Goal: Task Accomplishment & Management: Manage account settings

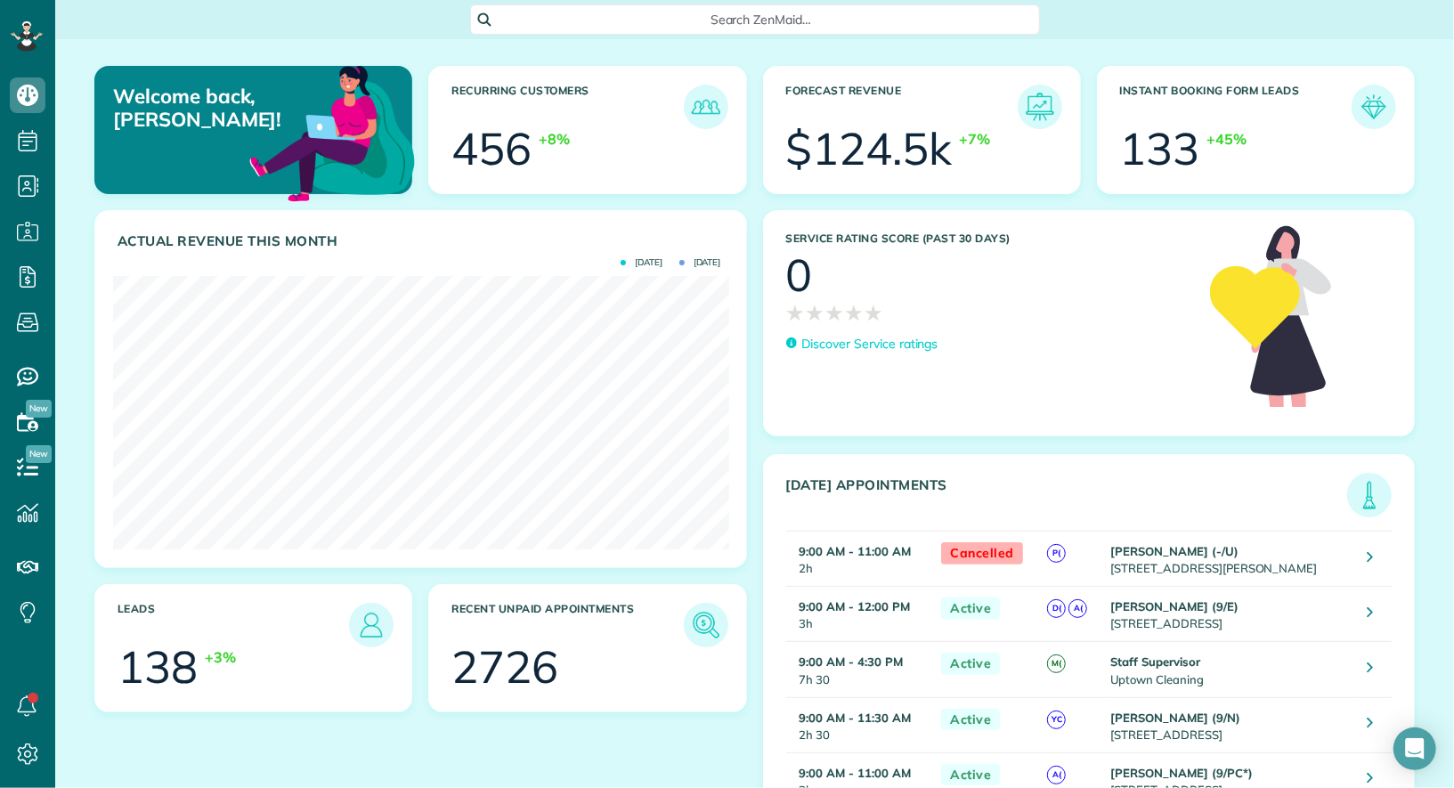
scroll to position [272, 615]
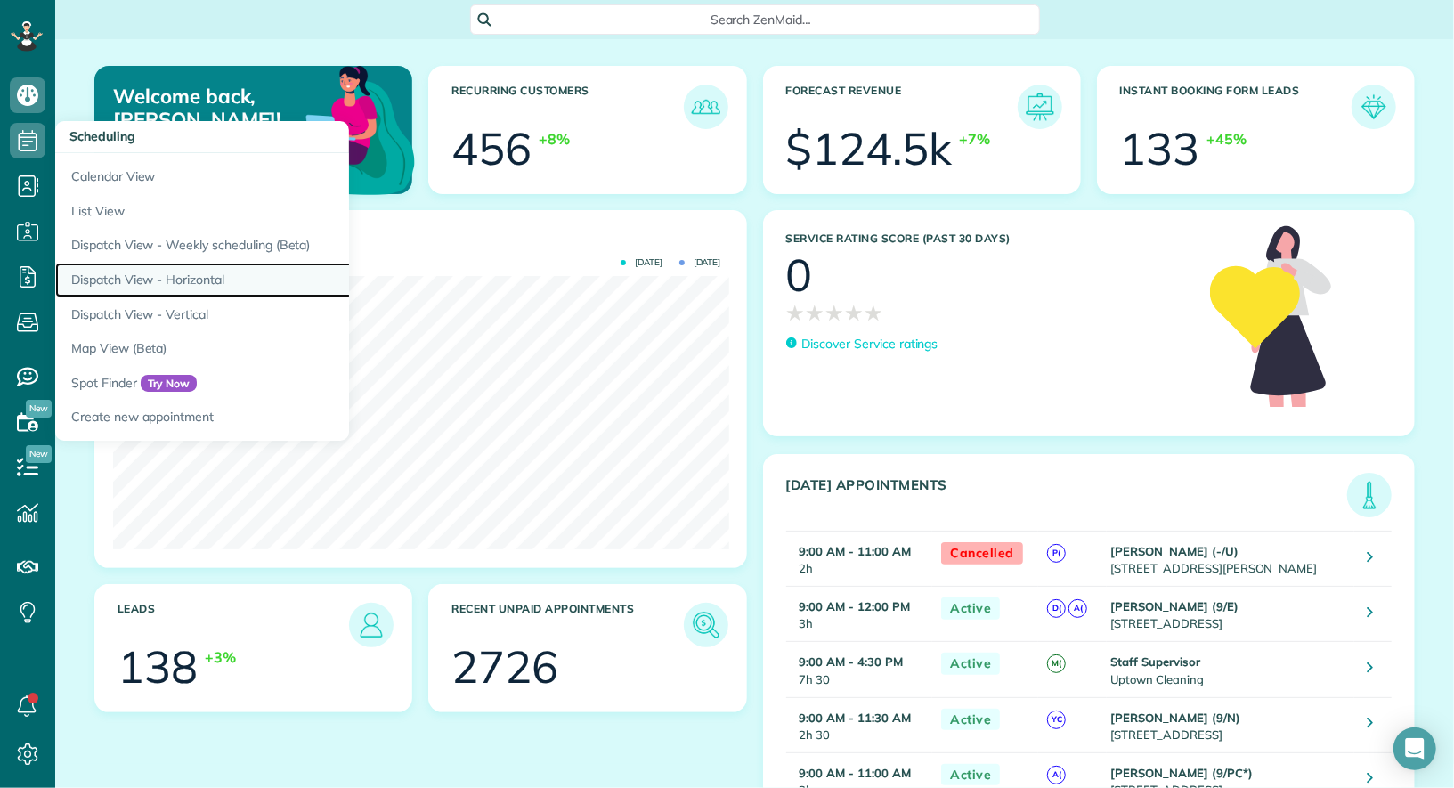
click at [121, 289] on link "Dispatch View - Horizontal" at bounding box center [277, 280] width 445 height 35
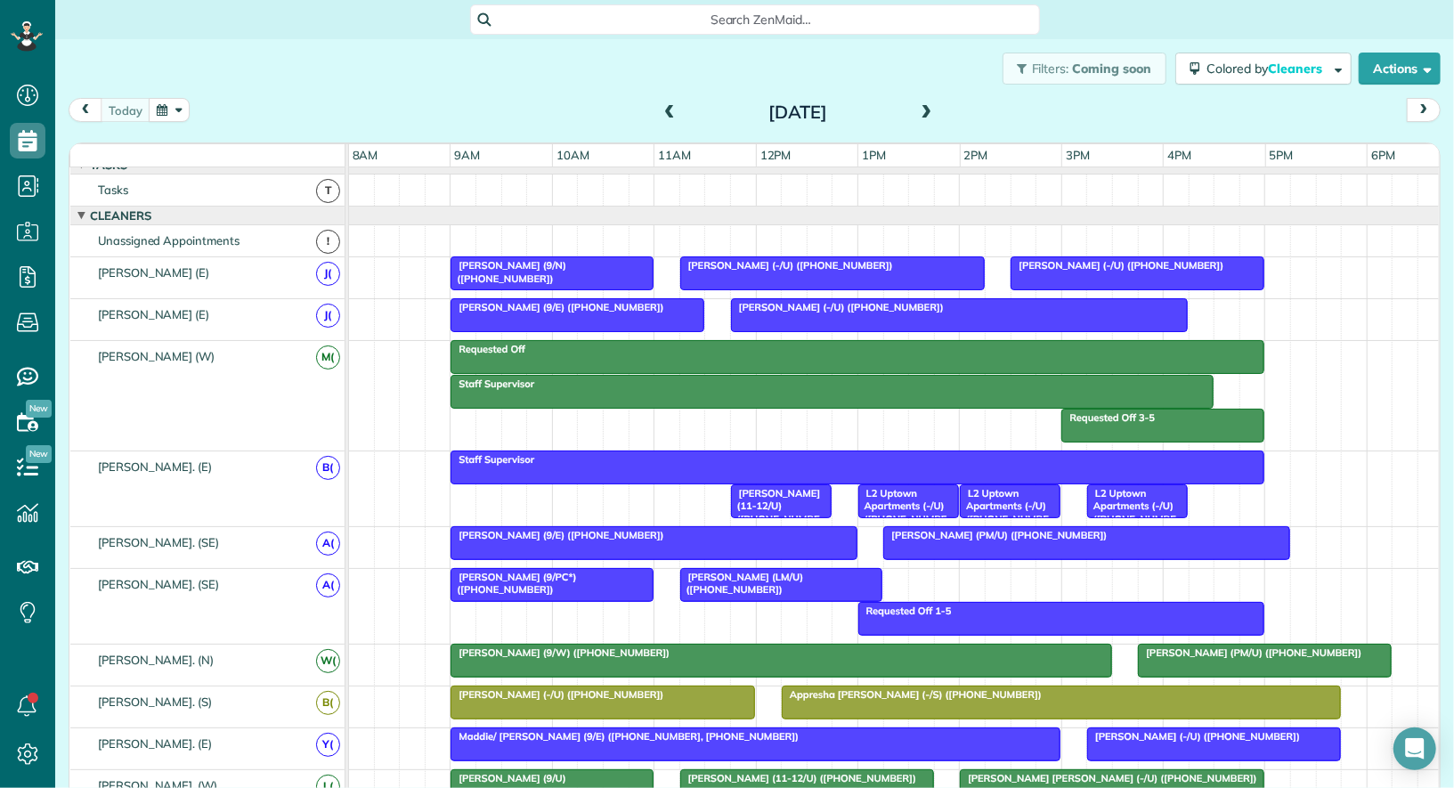
scroll to position [14, 0]
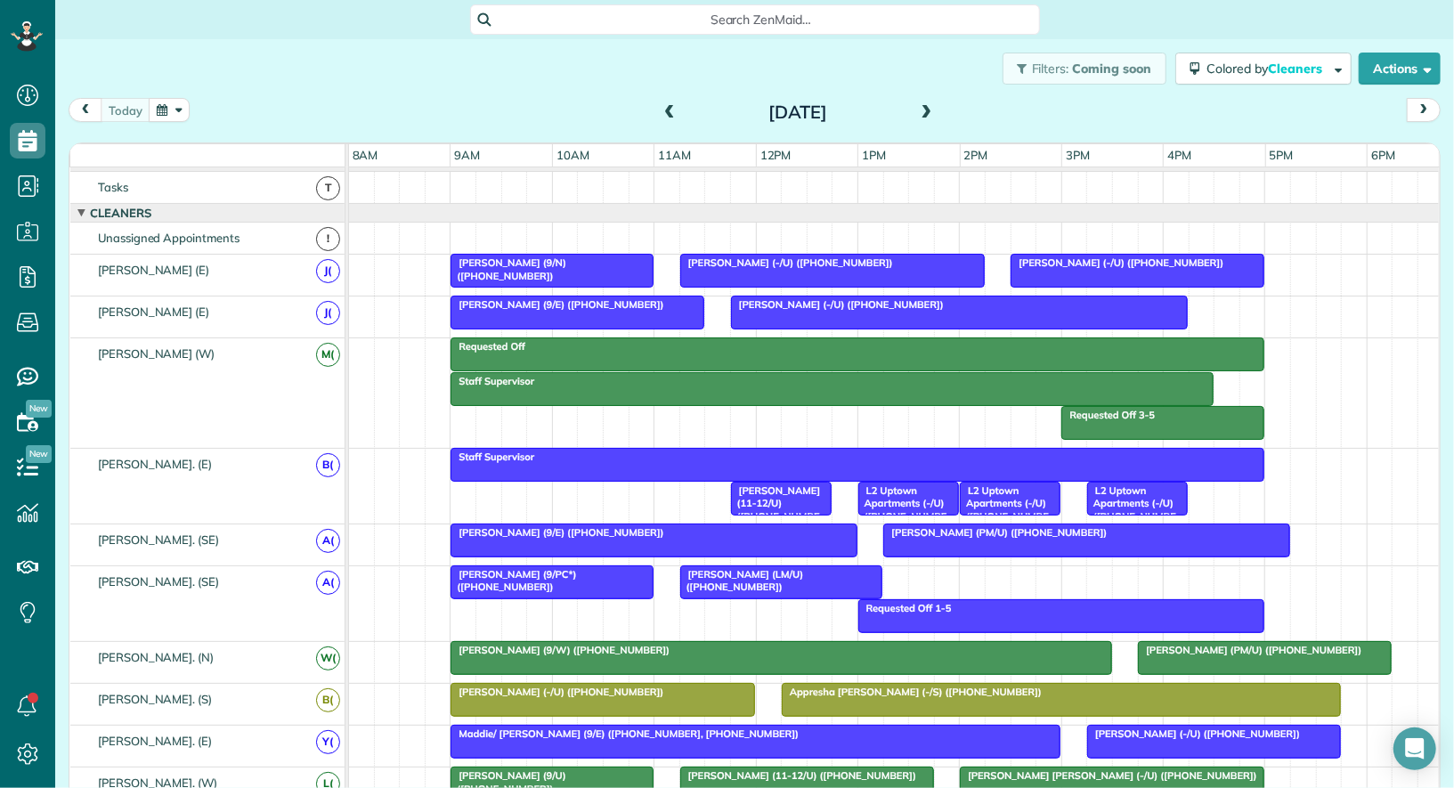
click at [554, 347] on div "Requested Off" at bounding box center [857, 346] width 803 height 12
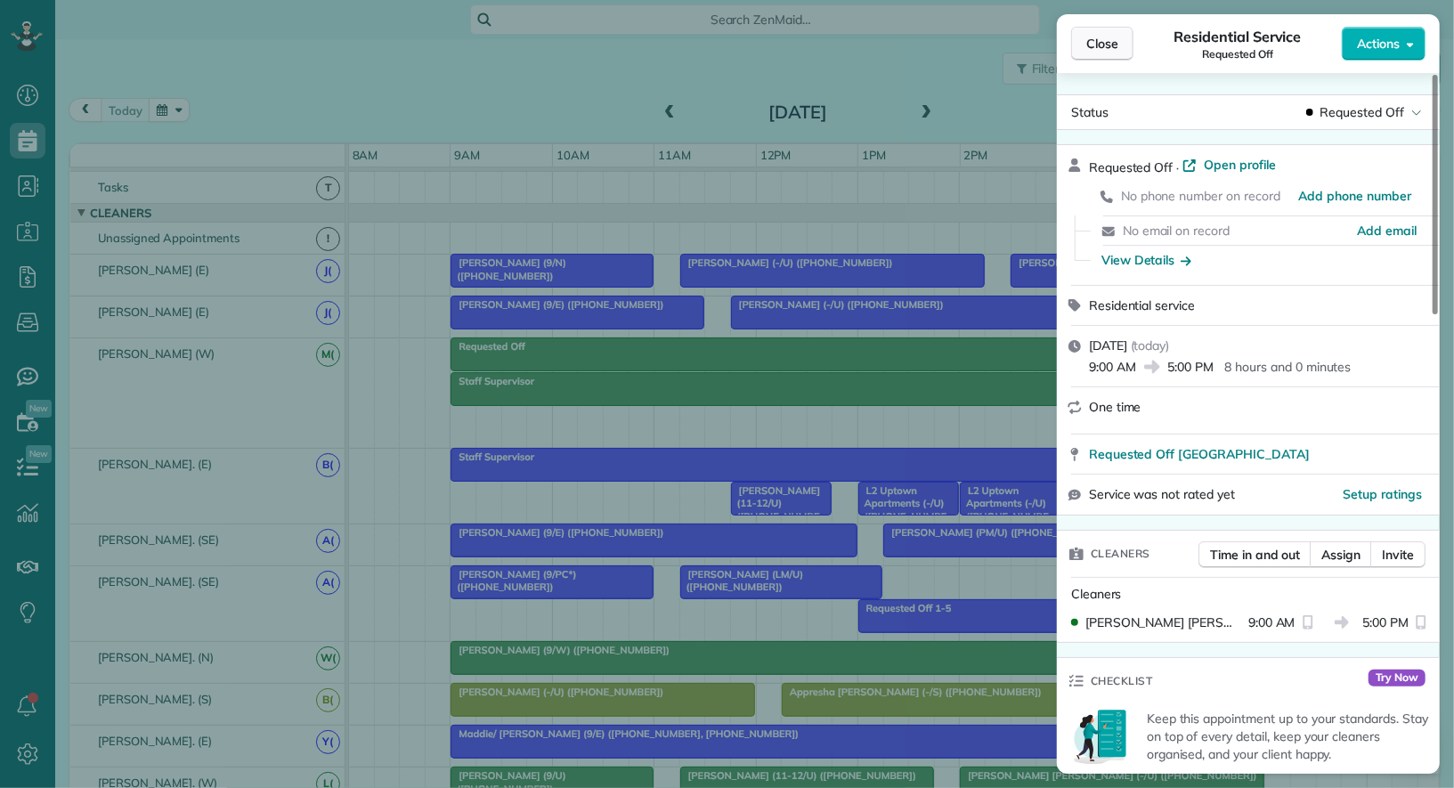
click at [1102, 56] on button "Close" at bounding box center [1102, 44] width 62 height 34
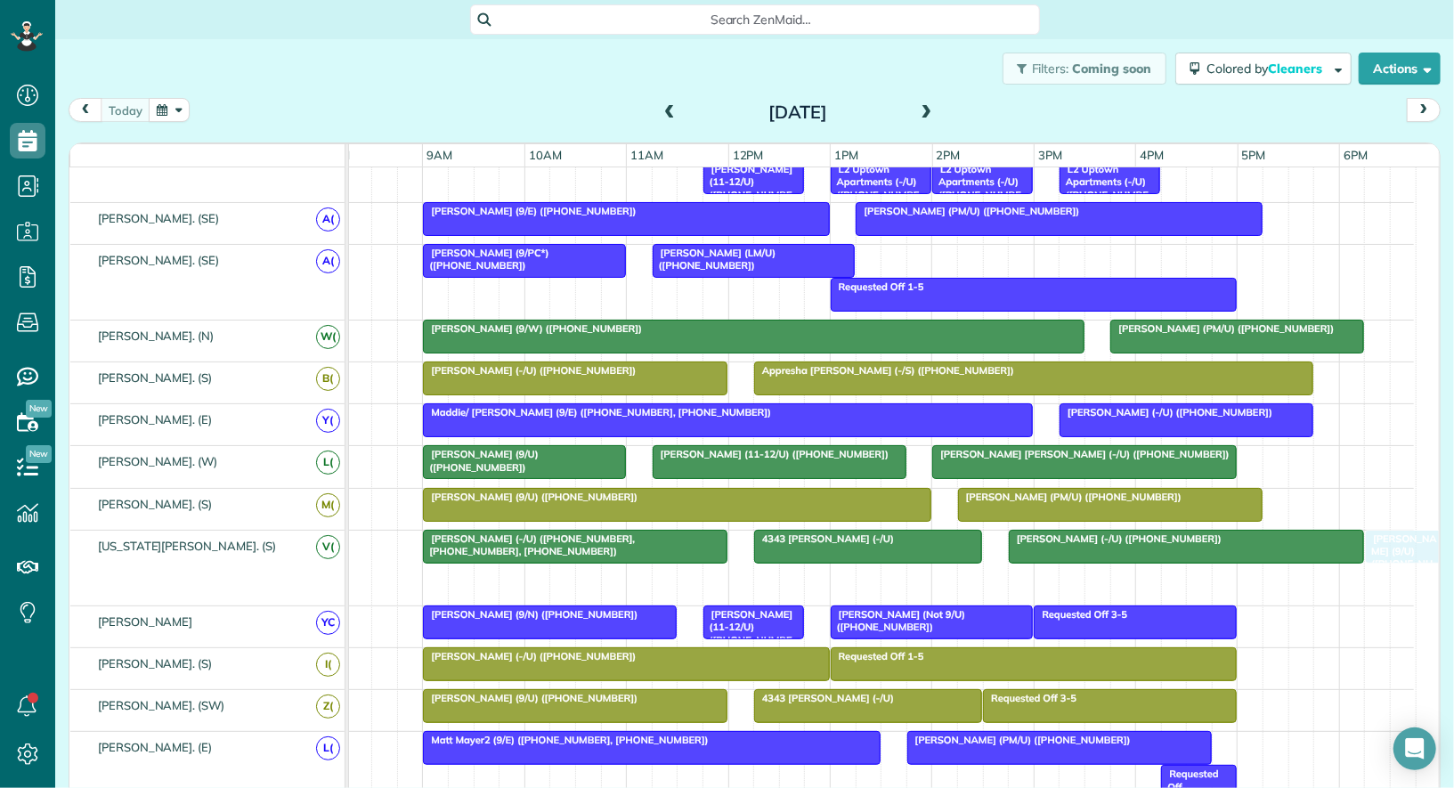
drag, startPoint x: 1365, startPoint y: 571, endPoint x: 1418, endPoint y: 568, distance: 52.6
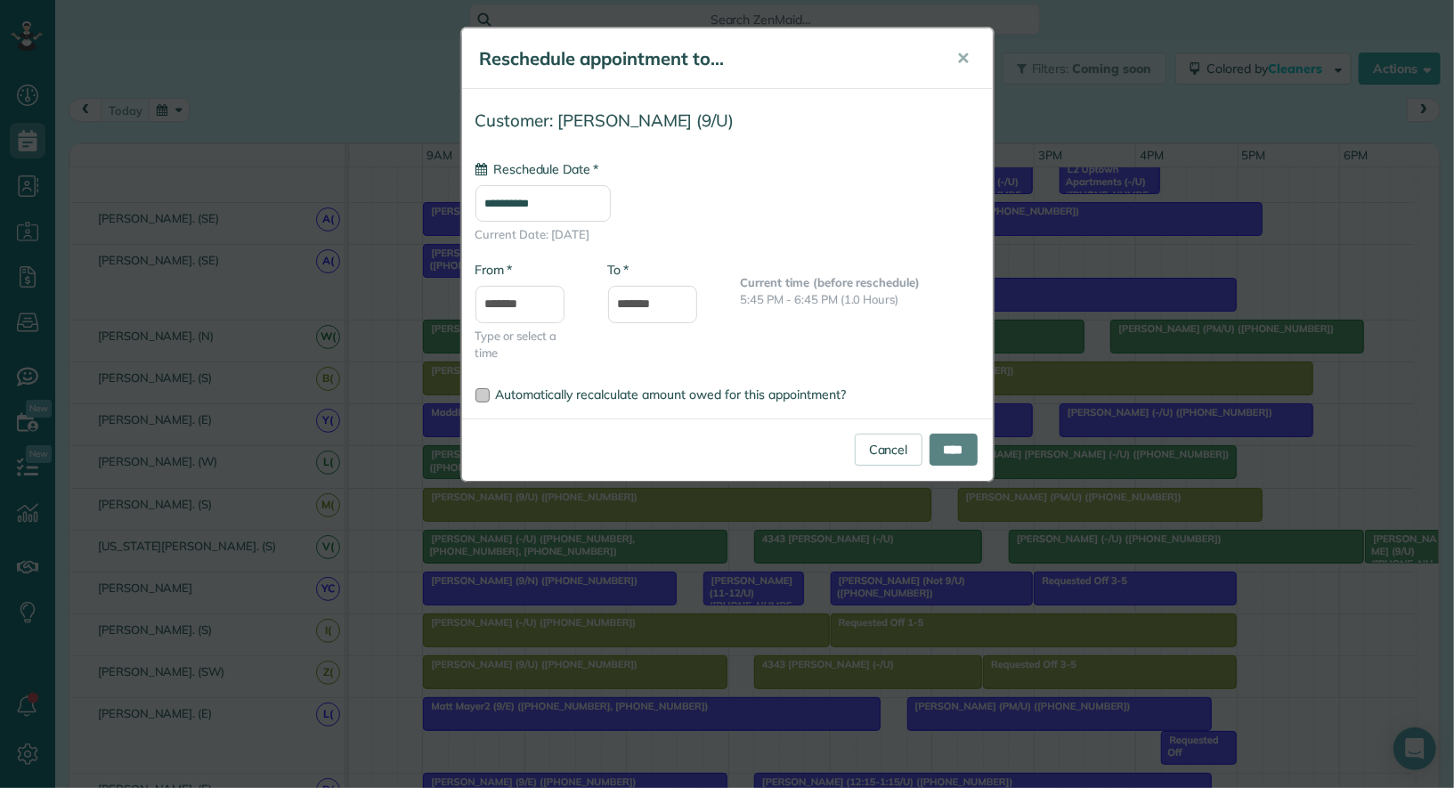
type input "**********"
click at [941, 449] on input "****" at bounding box center [953, 449] width 48 height 32
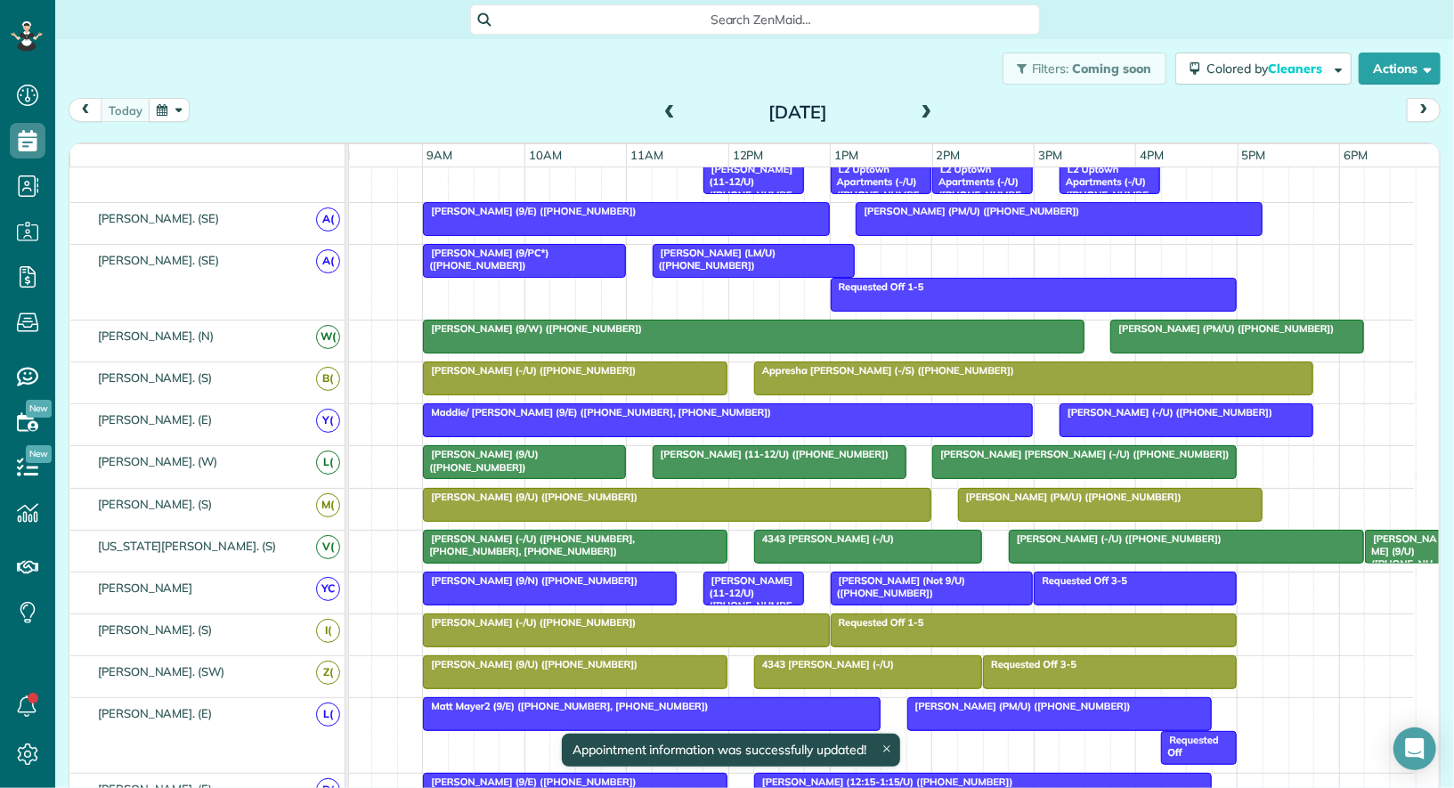
click at [733, 582] on span "[PERSON_NAME] (11-12/U) ([PHONE_NUMBER])" at bounding box center [747, 599] width 91 height 51
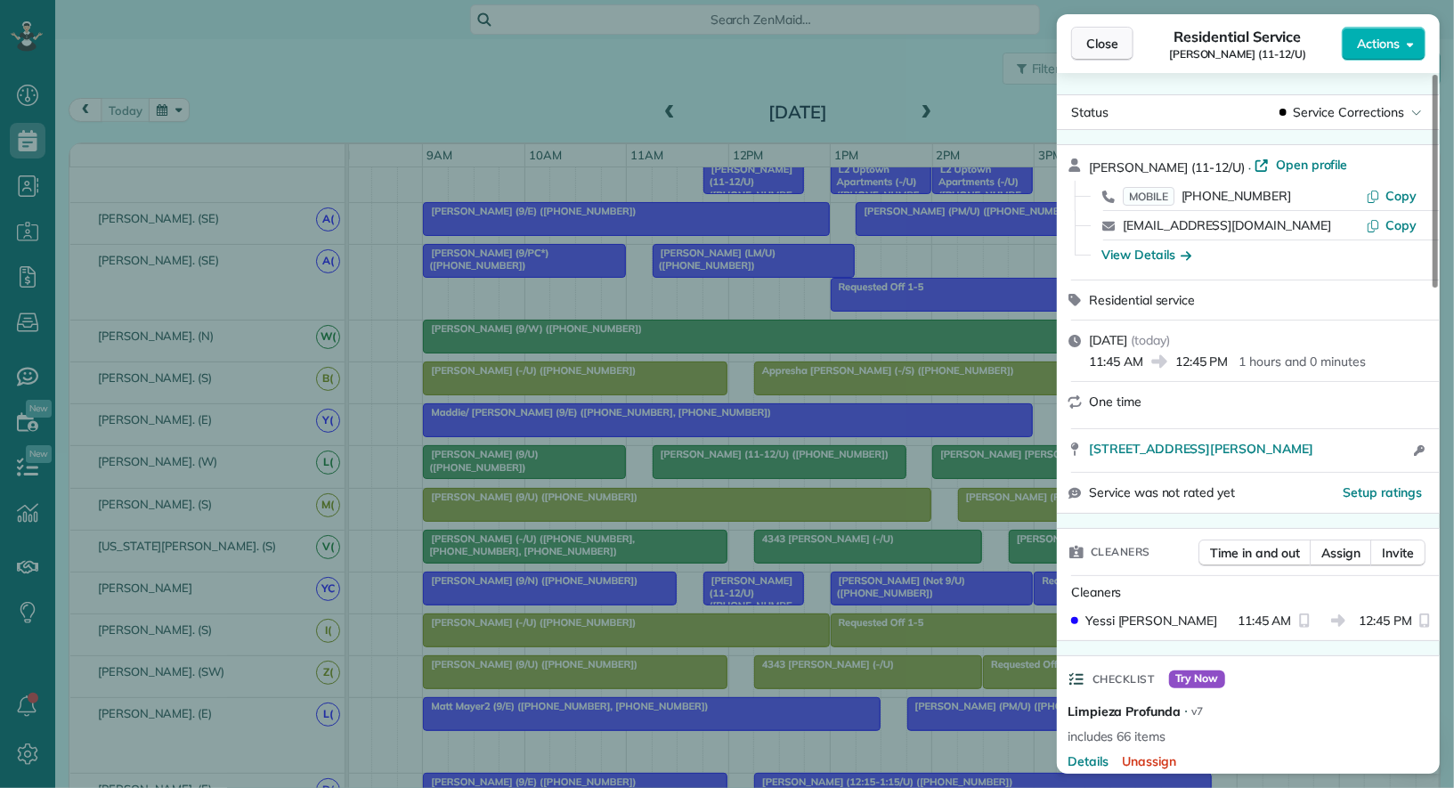
click at [1097, 46] on span "Close" at bounding box center [1102, 44] width 32 height 18
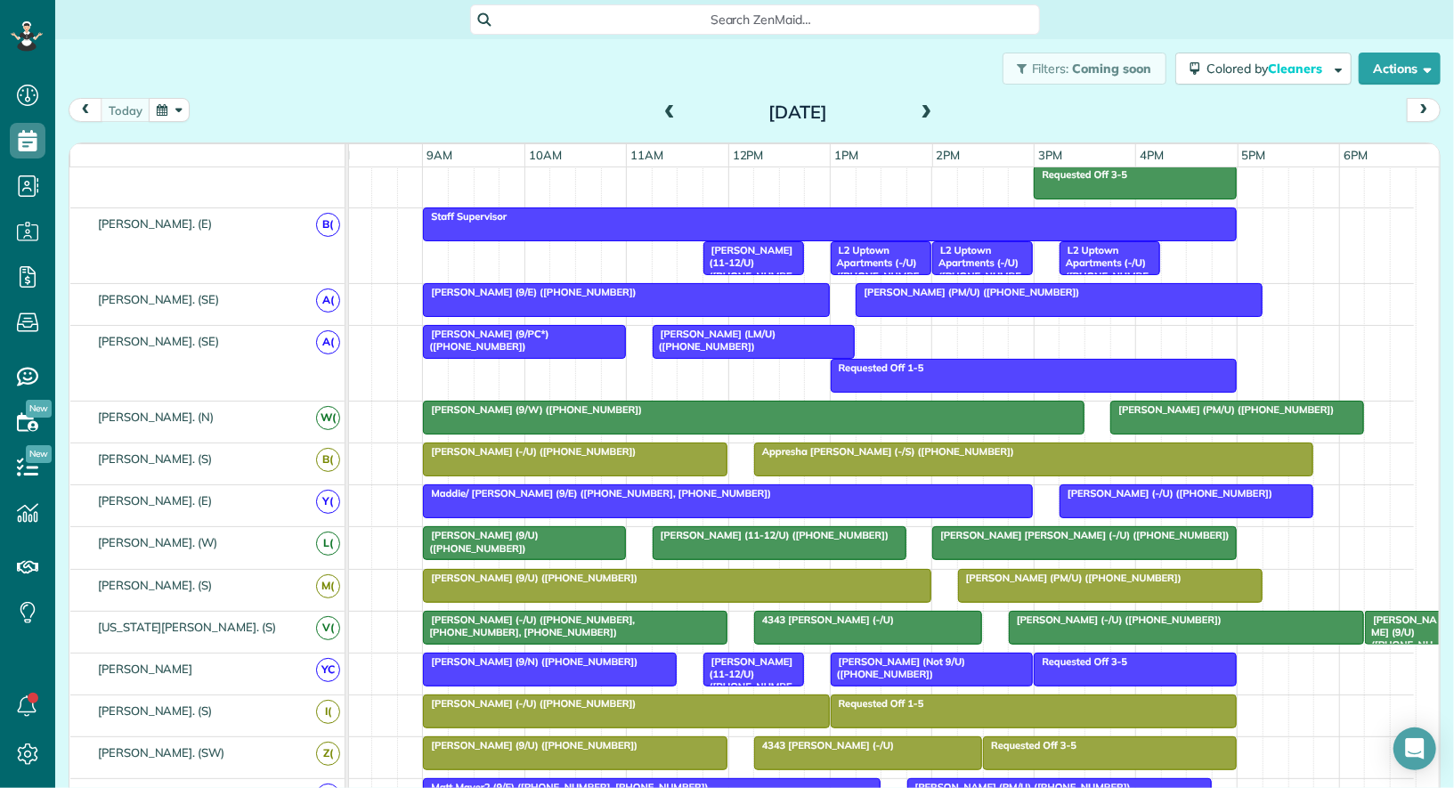
click at [762, 244] on span "[PERSON_NAME] (11-12/U) ([PHONE_NUMBER])" at bounding box center [747, 269] width 91 height 51
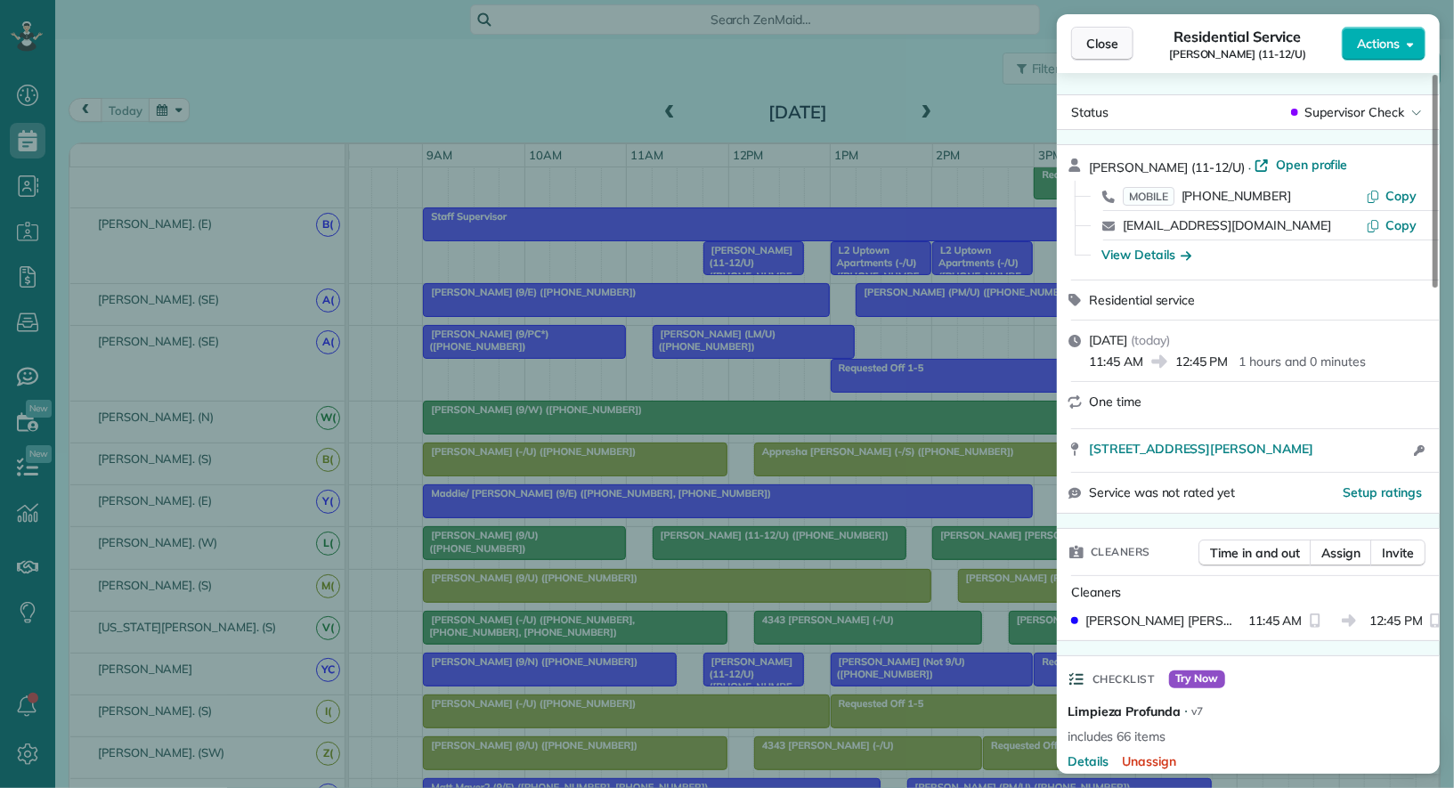
click at [1087, 27] on button "Close" at bounding box center [1102, 44] width 62 height 34
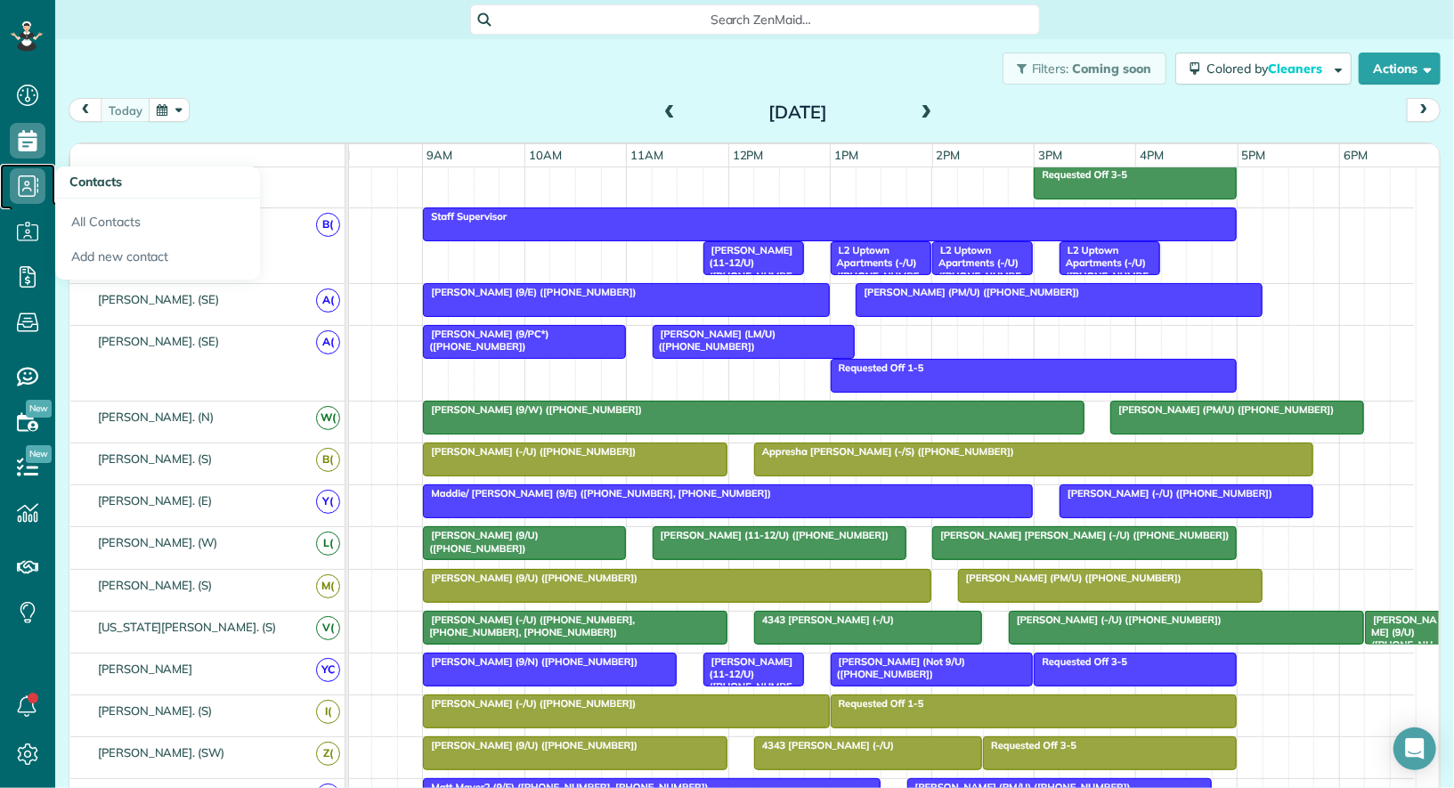
click at [28, 180] on icon at bounding box center [28, 186] width 36 height 36
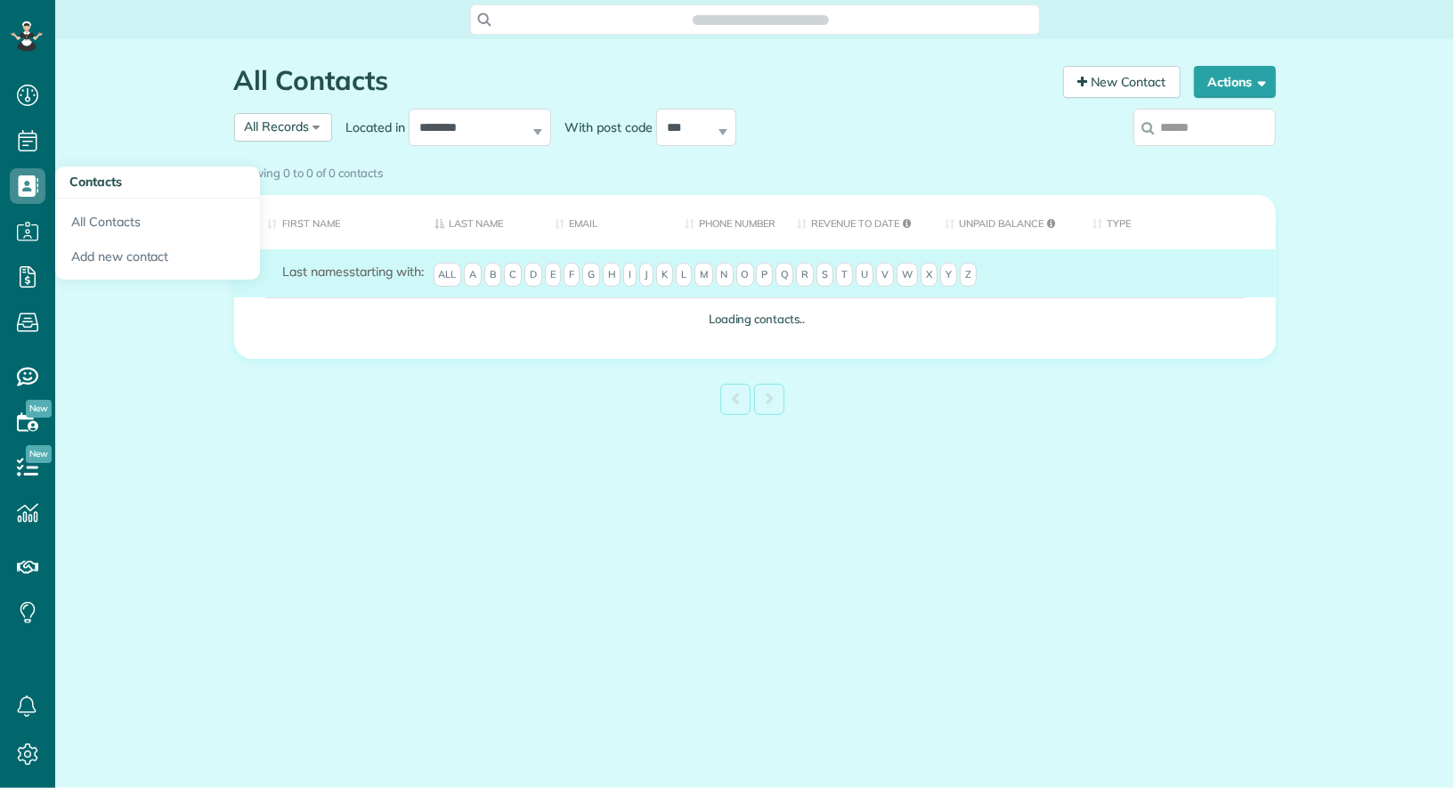
scroll to position [7, 7]
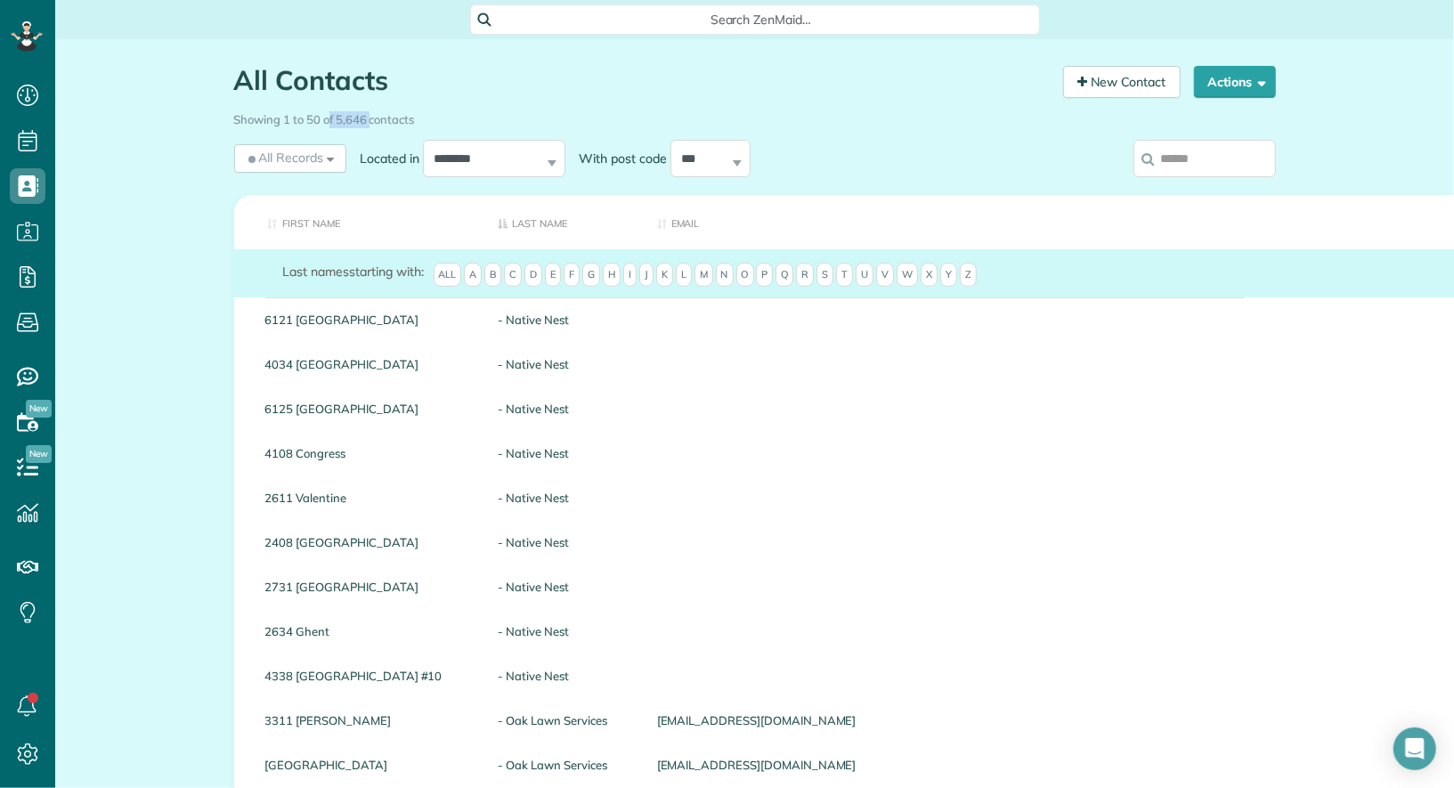
drag, startPoint x: 369, startPoint y: 118, endPoint x: 329, endPoint y: 118, distance: 40.1
click at [329, 118] on div "Showing 1 to 50 of 5,646 contacts" at bounding box center [754, 116] width 1041 height 24
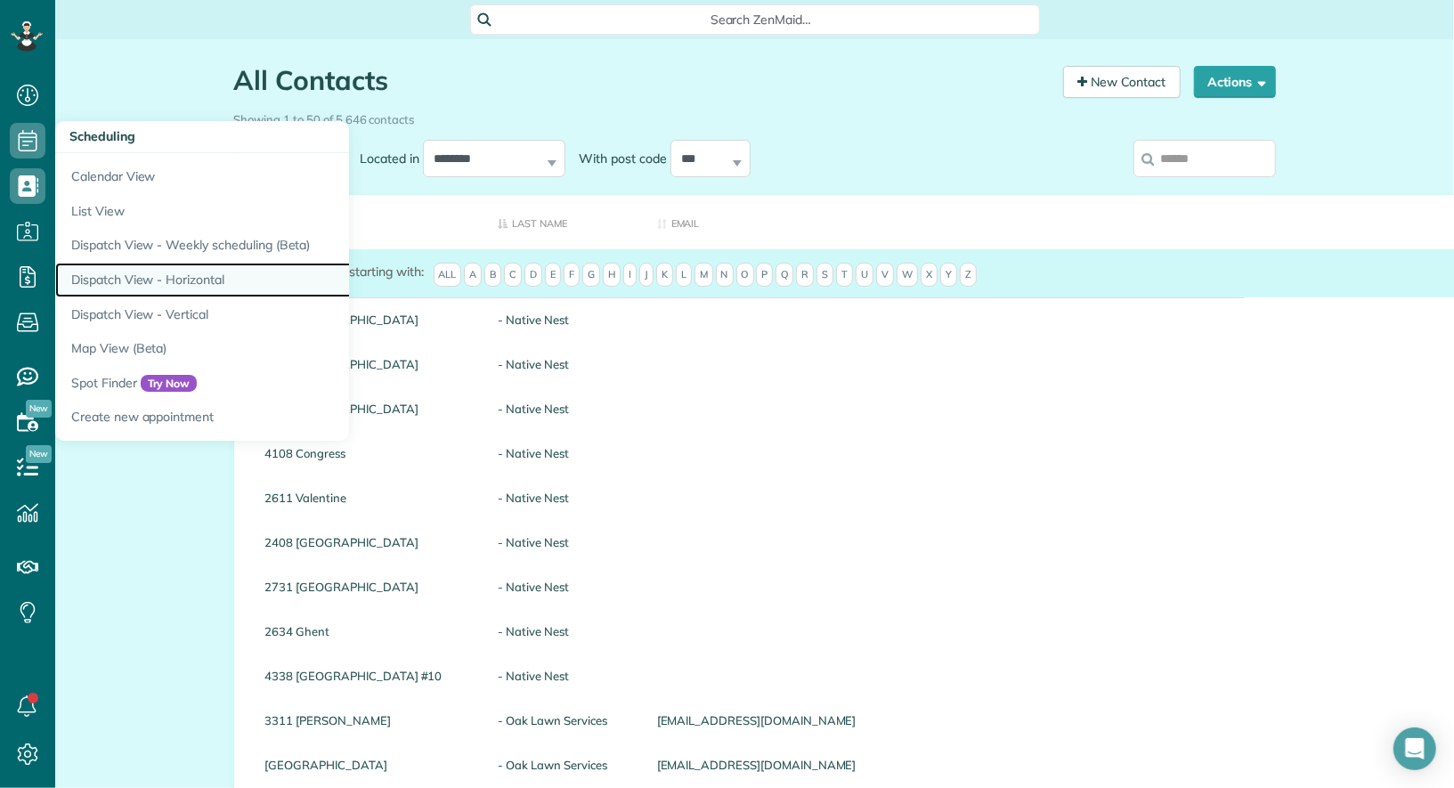
click at [95, 274] on link "Dispatch View - Horizontal" at bounding box center [277, 280] width 445 height 35
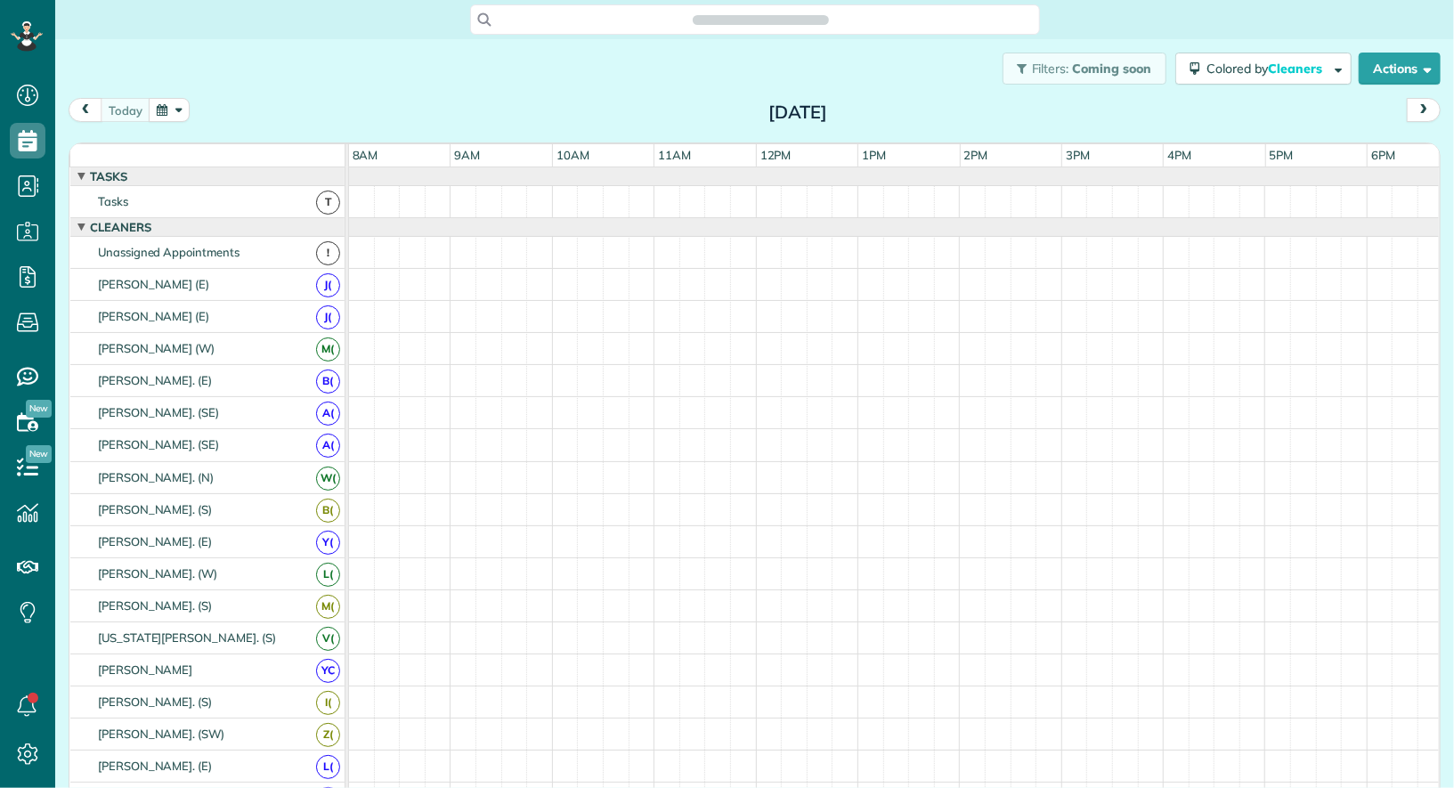
scroll to position [7, 7]
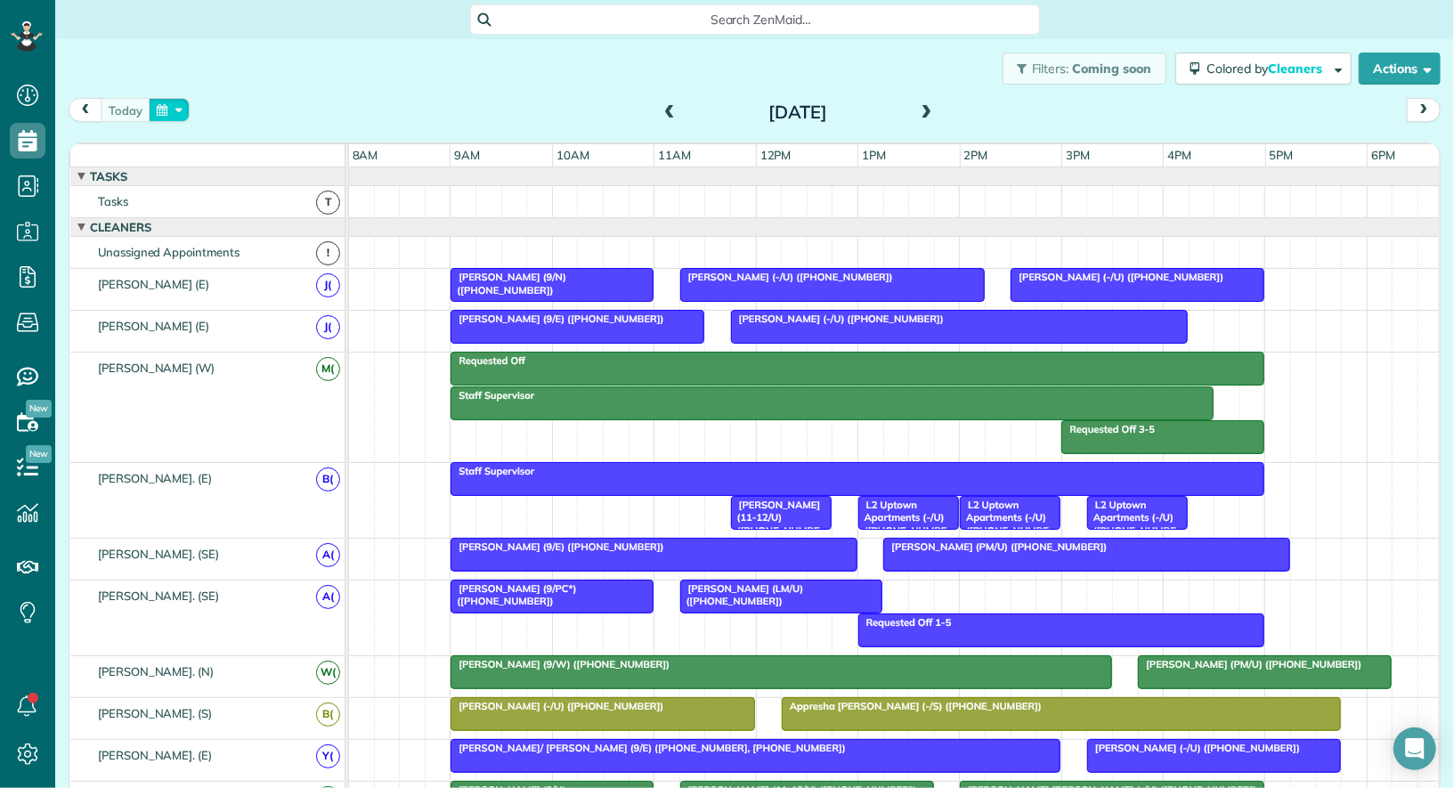
click at [168, 102] on button "button" at bounding box center [169, 110] width 41 height 24
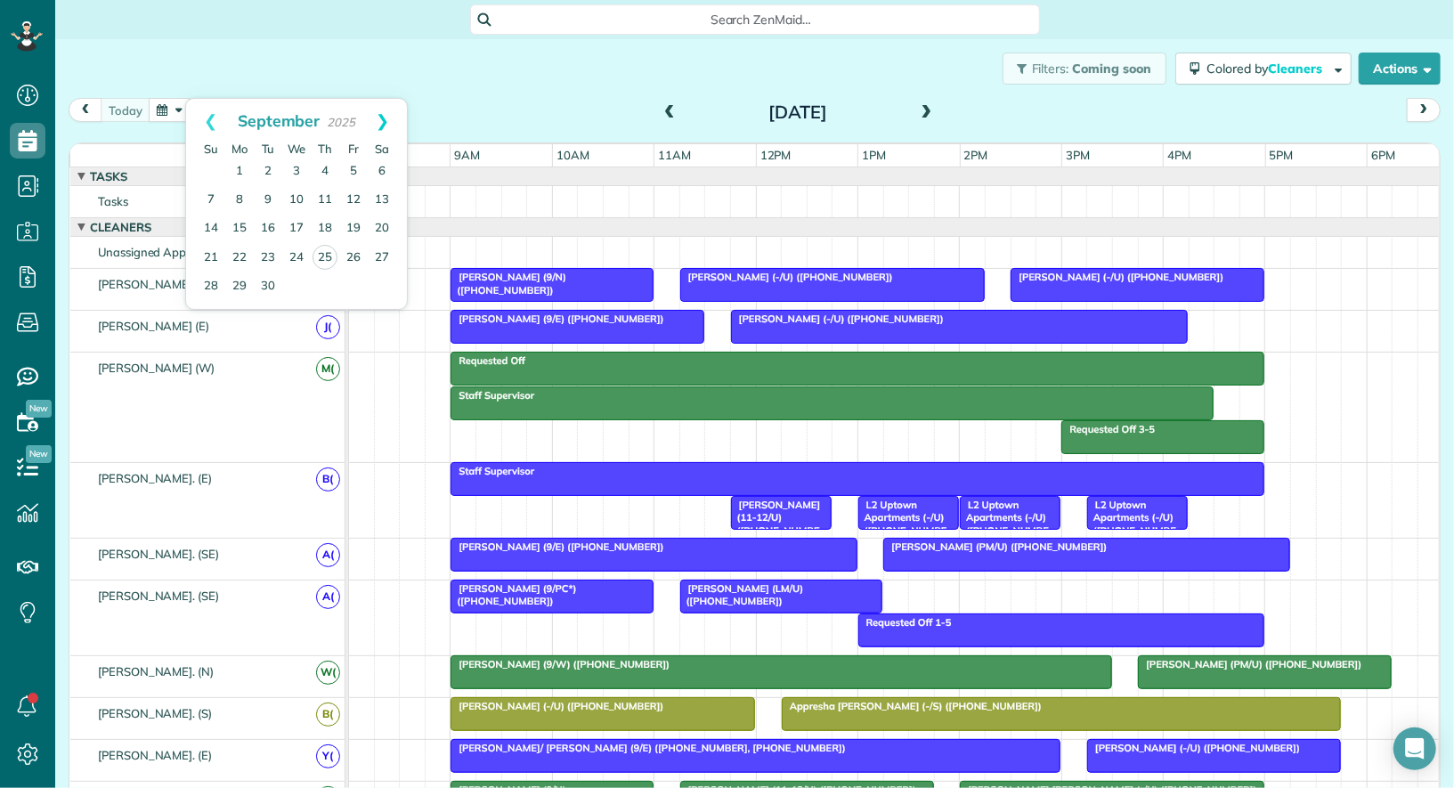
click at [385, 120] on link "Next" at bounding box center [382, 121] width 49 height 45
click at [294, 260] on link "22" at bounding box center [296, 257] width 28 height 28
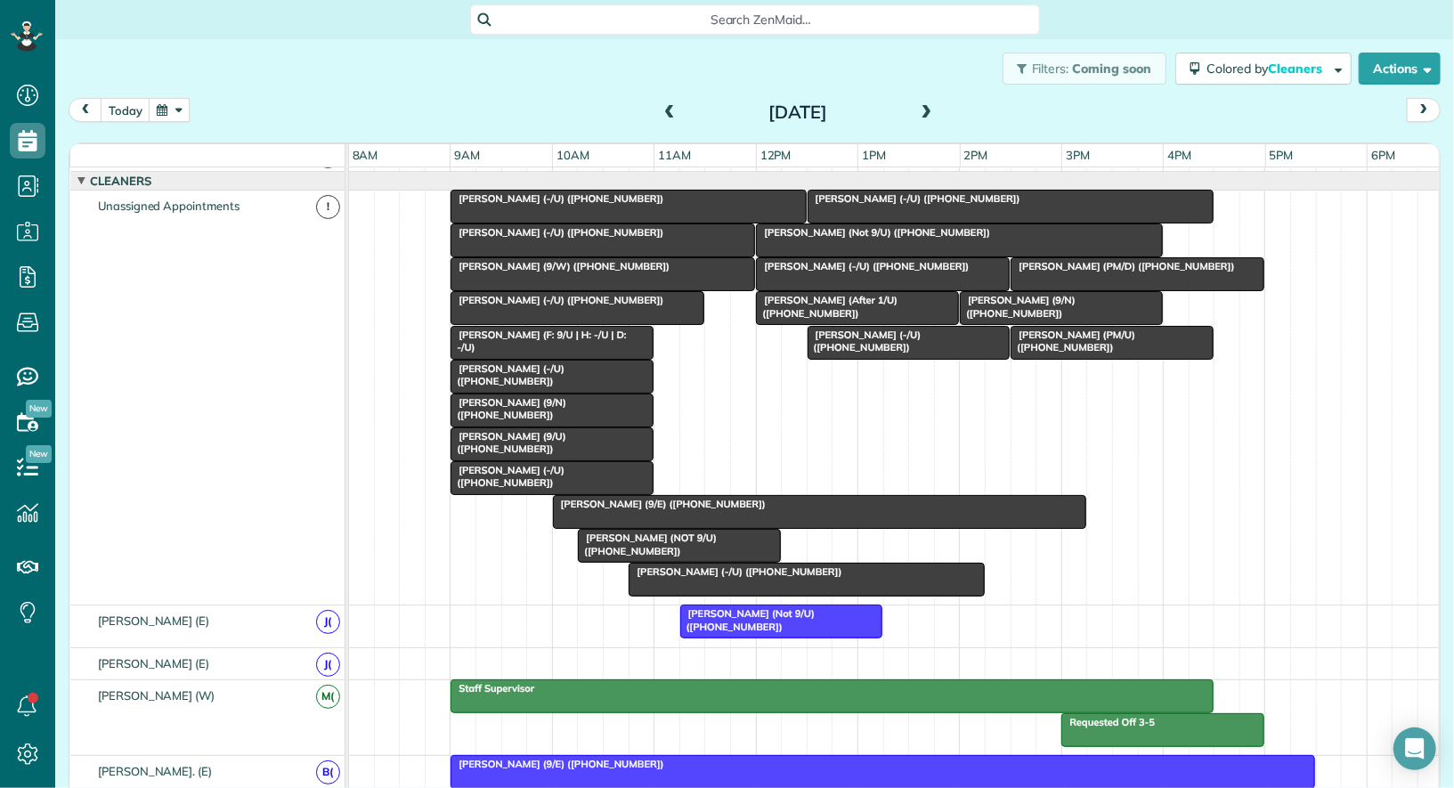
scroll to position [54, 0]
